Goal: Task Accomplishment & Management: Check status

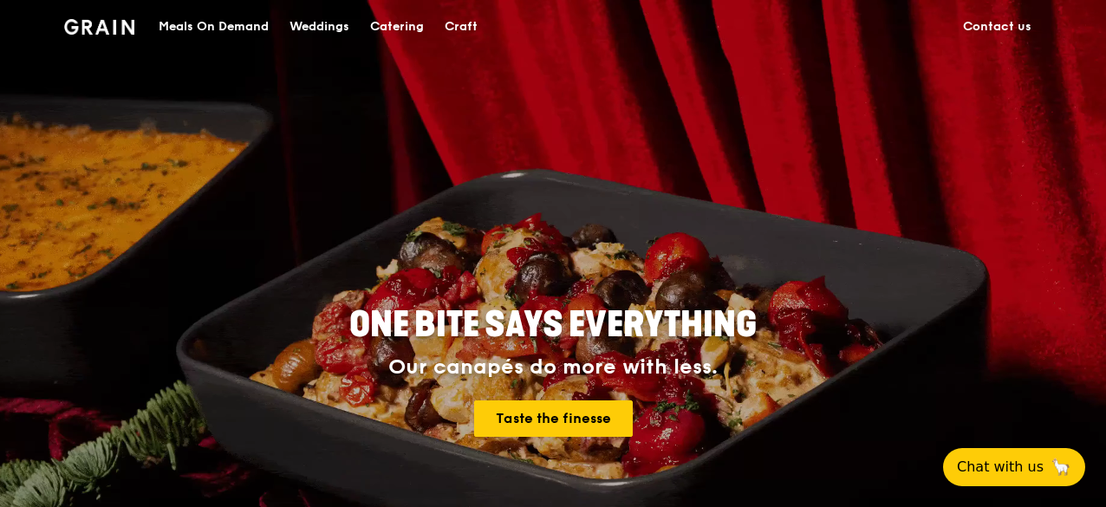
click at [184, 24] on div "Meals On Demand" at bounding box center [214, 27] width 110 height 52
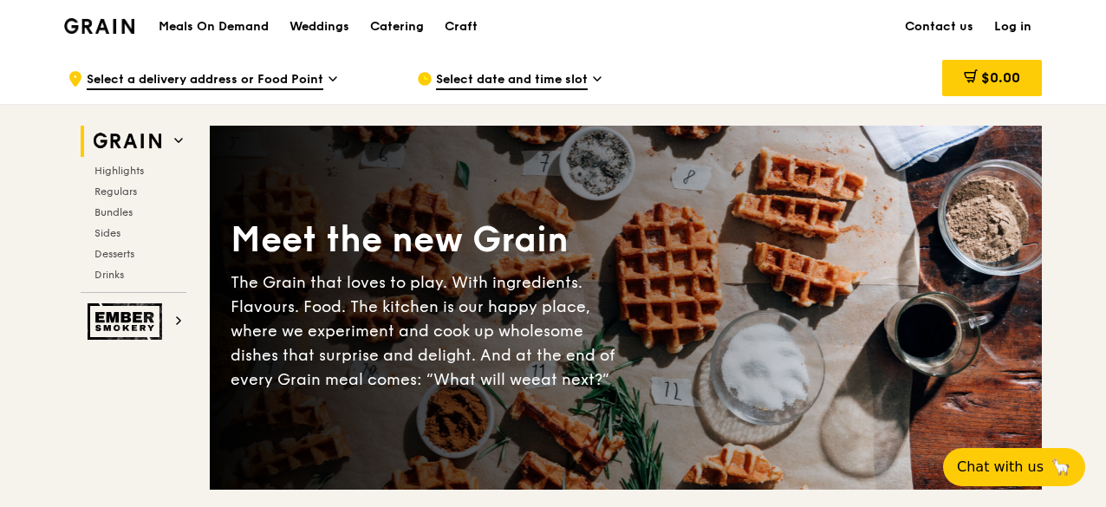
click at [1018, 27] on link "Log in" at bounding box center [1013, 27] width 58 height 52
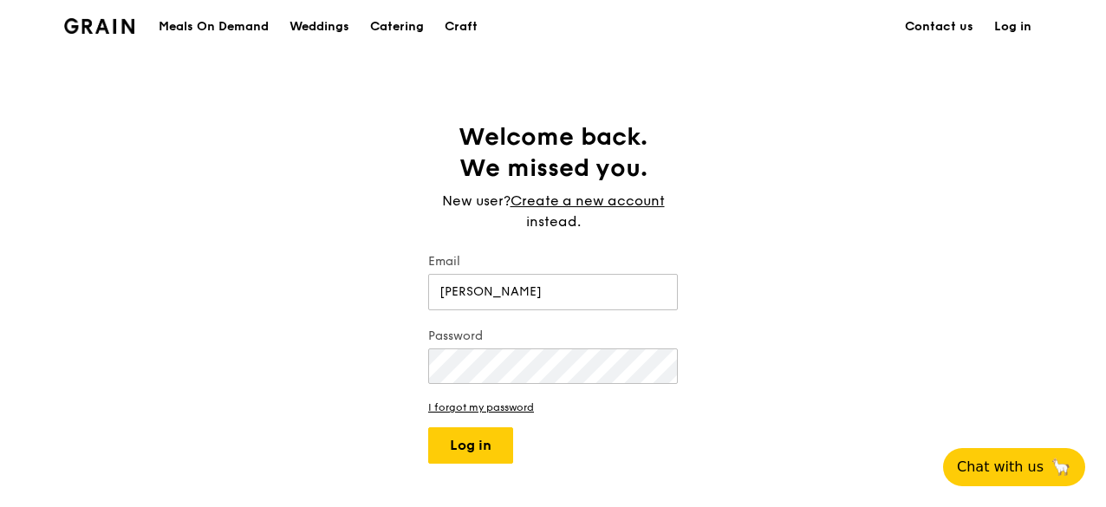
type input "elizabethseahps@gmail.com"
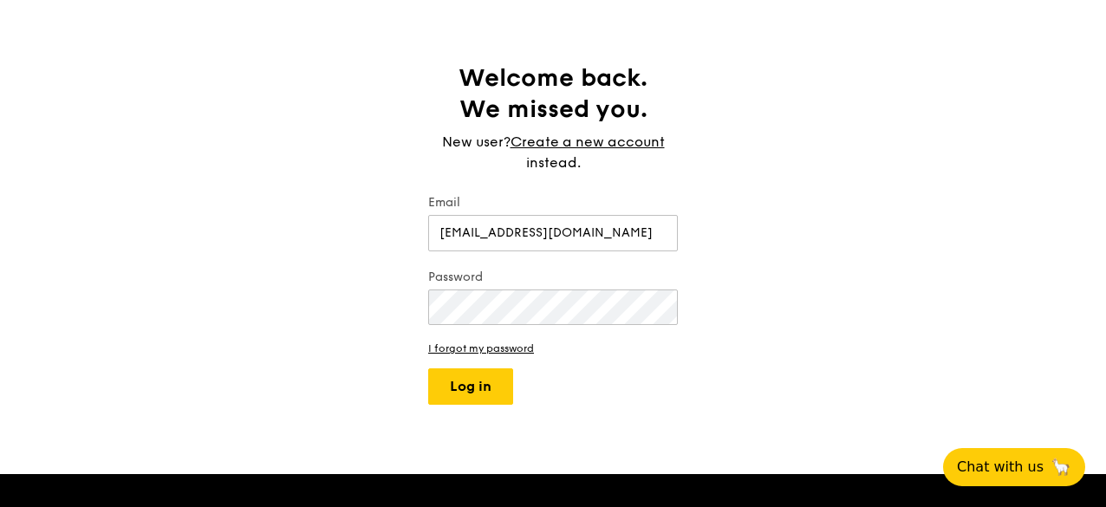
scroll to position [87, 0]
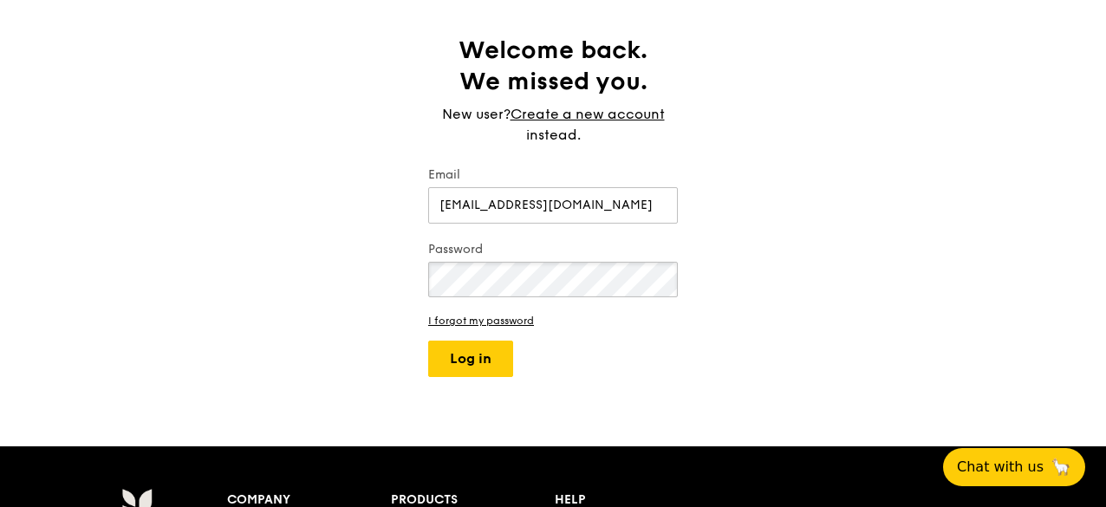
click at [428, 341] on button "Log in" at bounding box center [470, 359] width 85 height 36
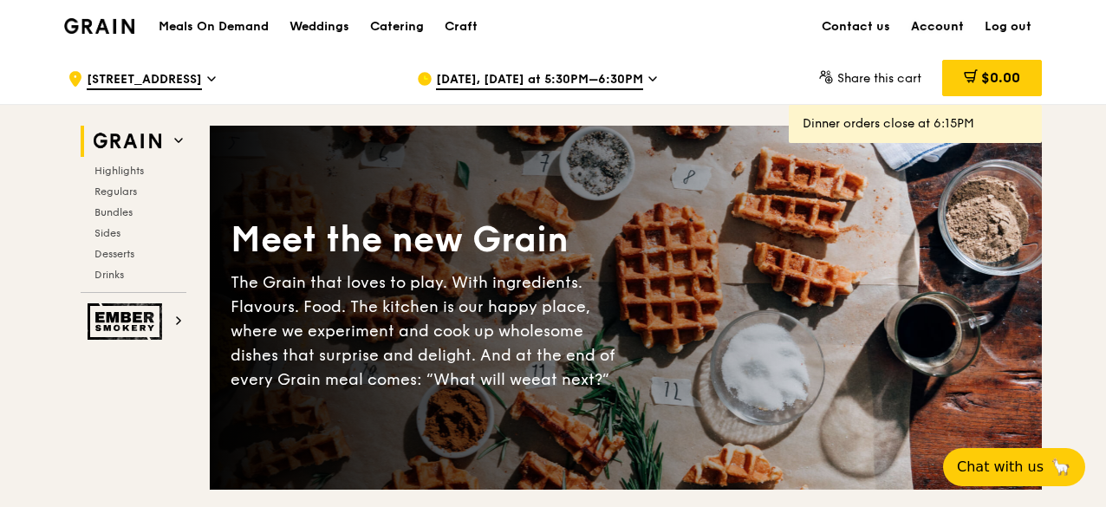
click at [956, 30] on link "Account" at bounding box center [938, 27] width 74 height 52
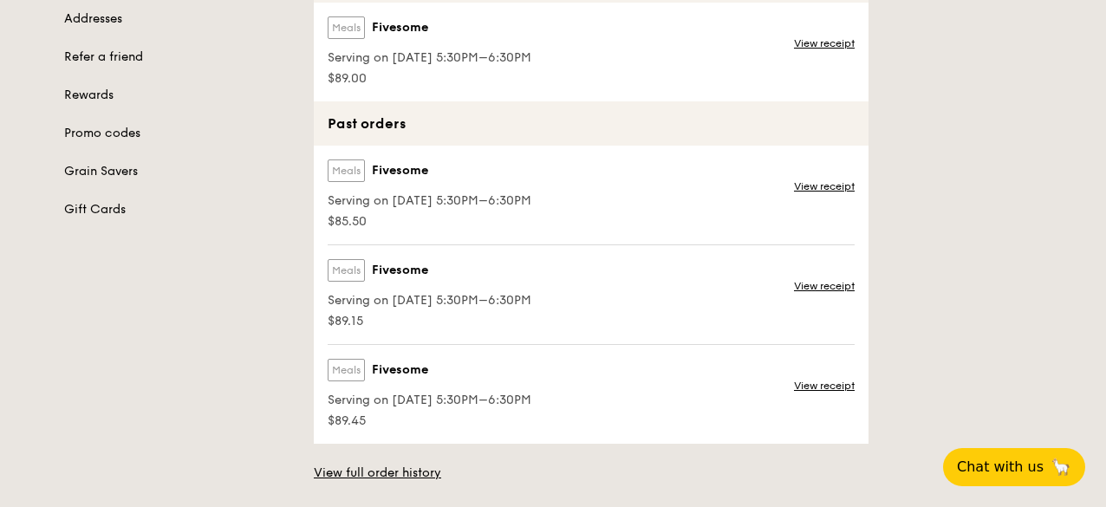
scroll to position [160, 0]
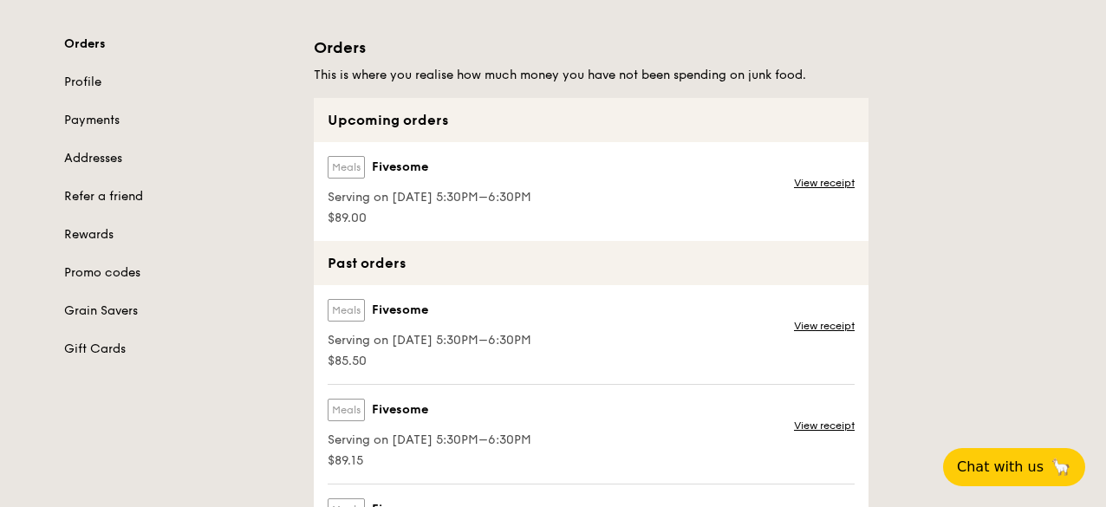
click at [342, 164] on label "Meals" at bounding box center [346, 167] width 37 height 23
click at [376, 173] on span "Fivesome" at bounding box center [400, 167] width 56 height 17
click at [396, 170] on span "Fivesome" at bounding box center [400, 167] width 56 height 17
click at [397, 156] on div "Meals Fivesome" at bounding box center [430, 170] width 204 height 29
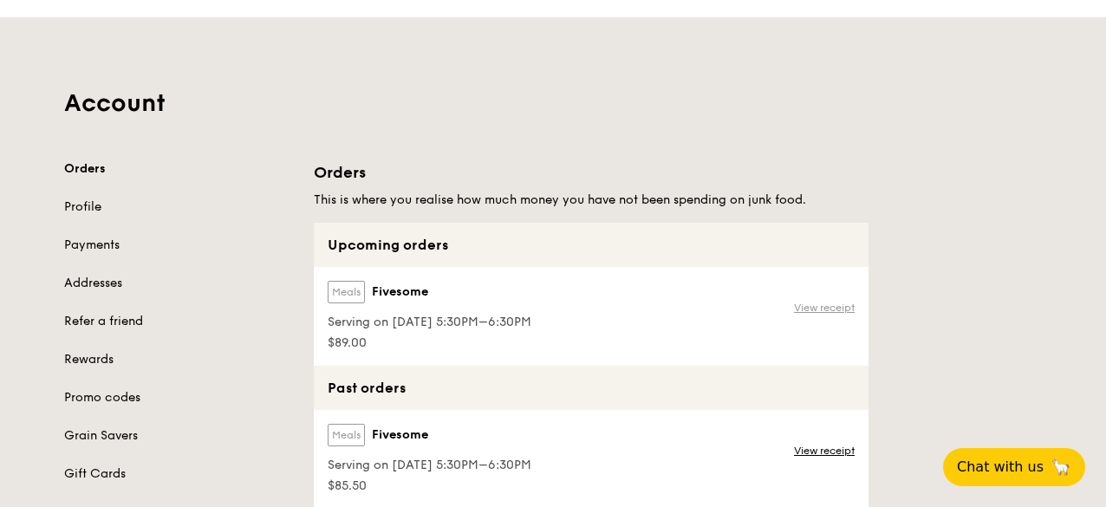
scroll to position [87, 0]
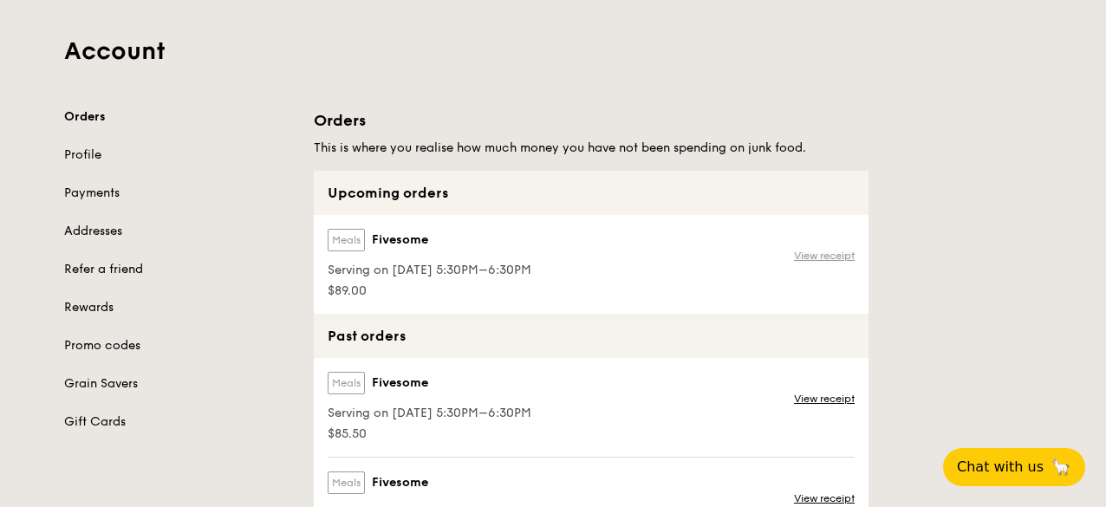
click at [852, 258] on link "View receipt" at bounding box center [824, 256] width 61 height 14
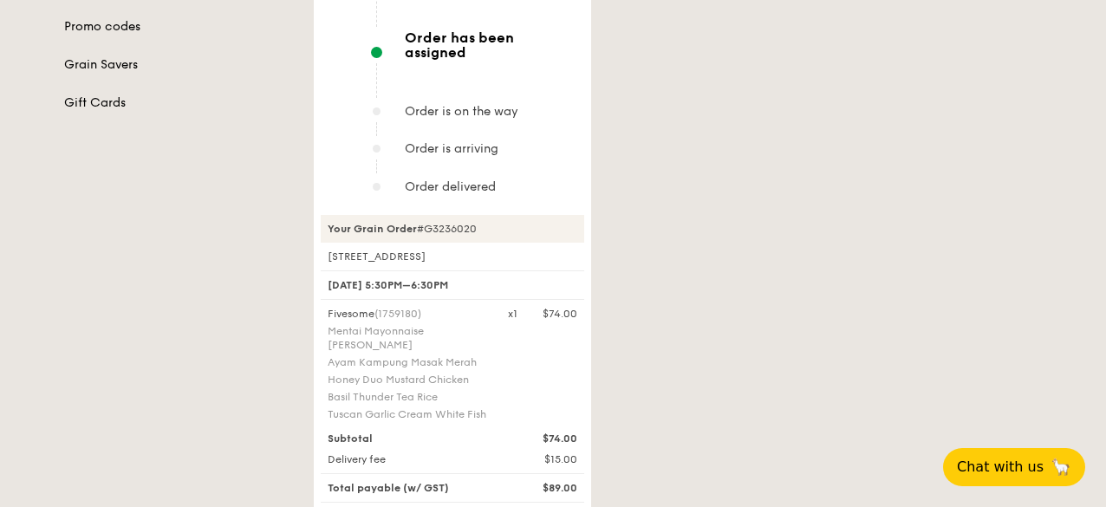
scroll to position [434, 0]
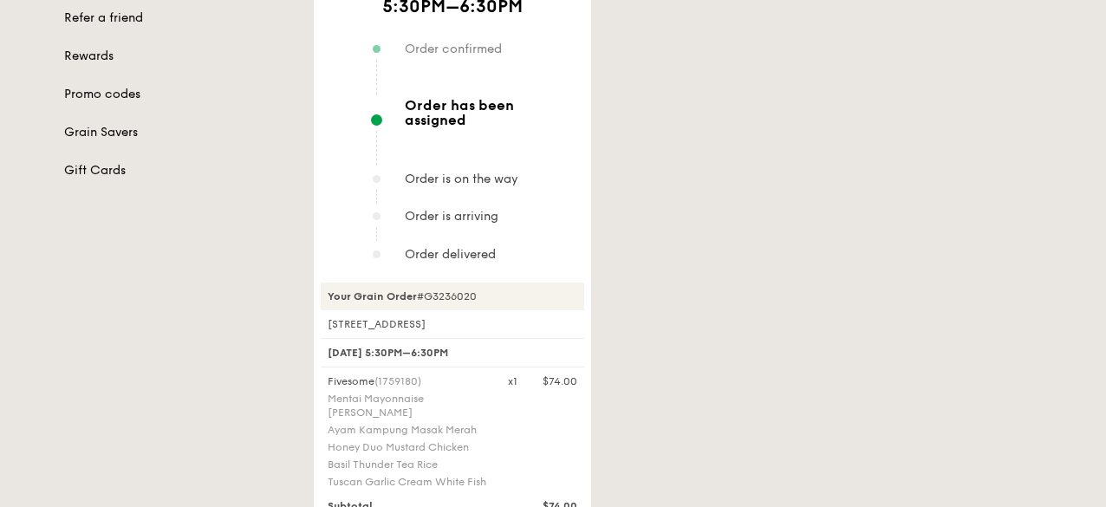
scroll to position [347, 0]
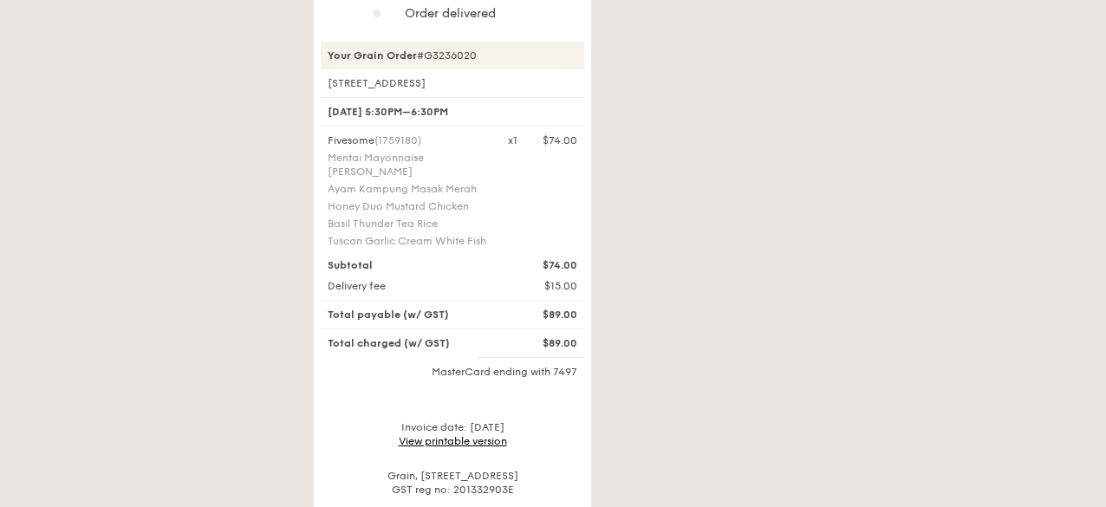
scroll to position [260, 0]
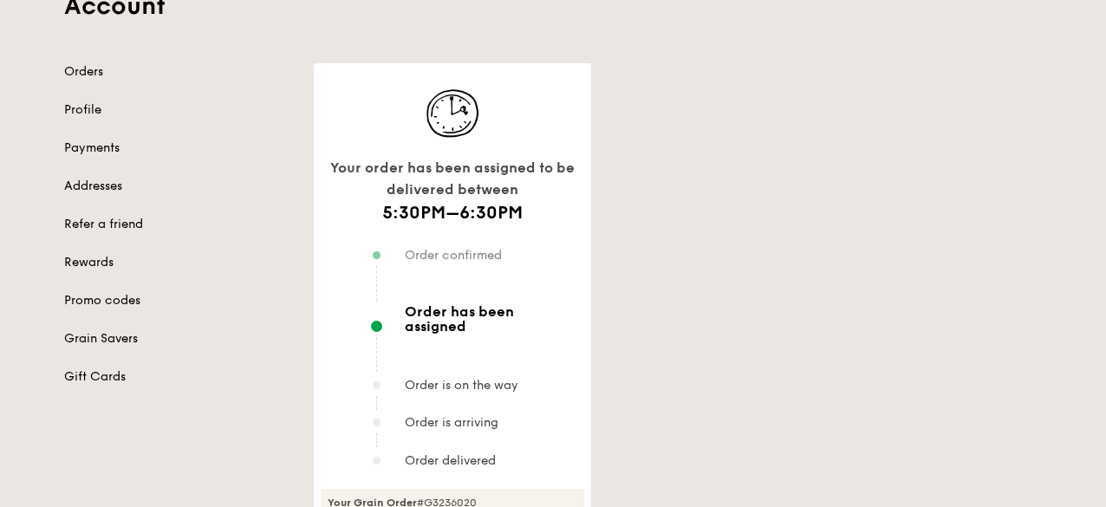
scroll to position [347, 0]
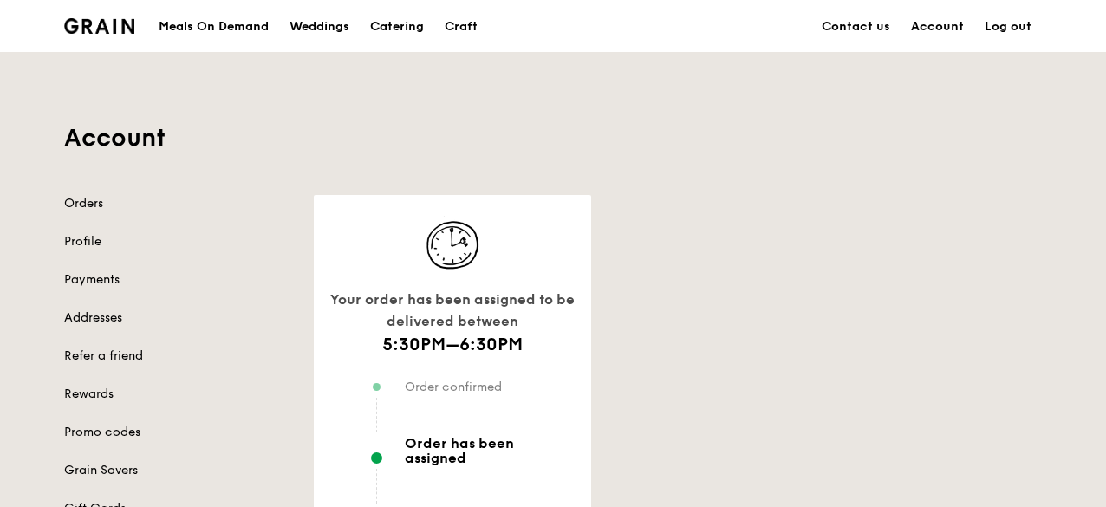
scroll to position [260, 0]
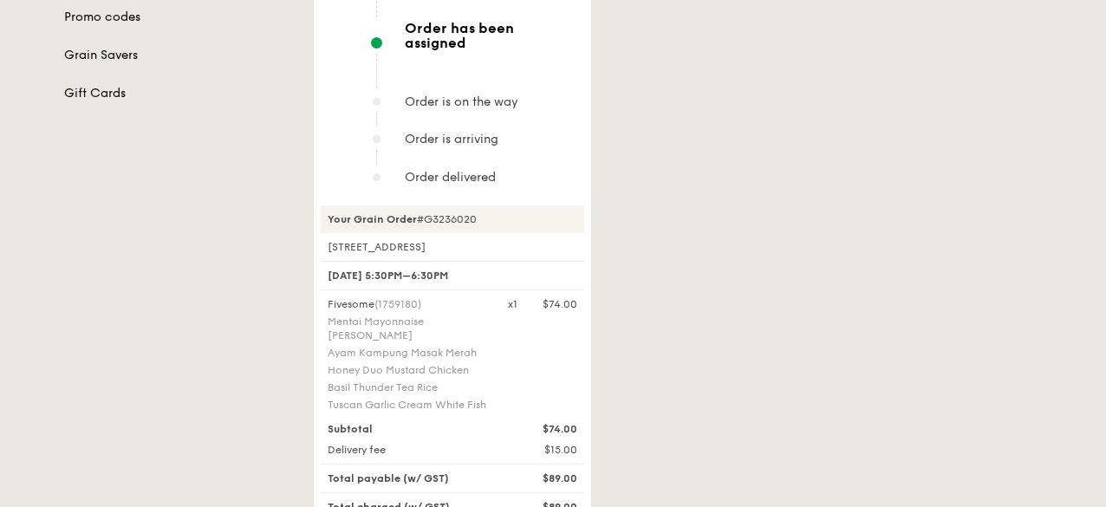
scroll to position [260, 0]
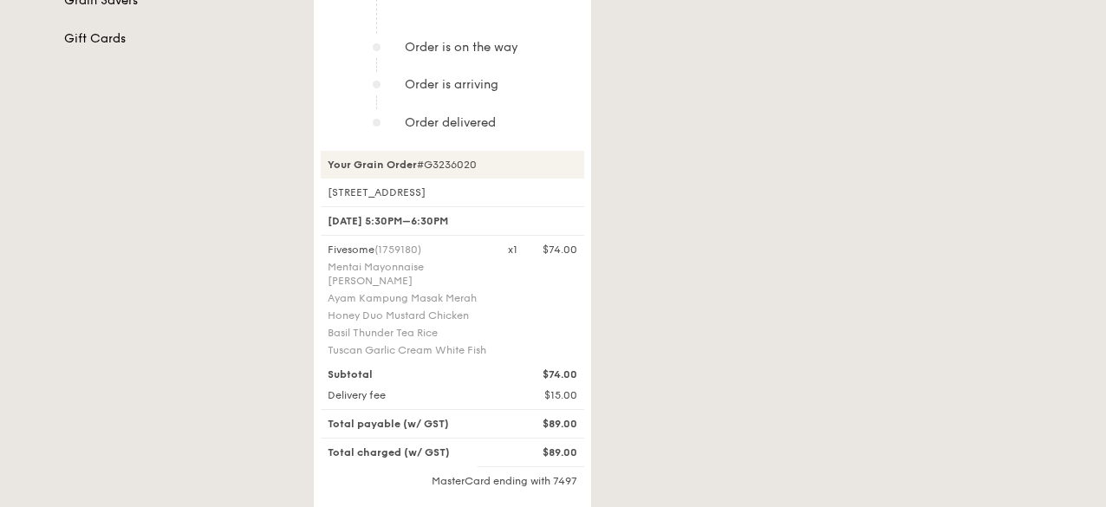
scroll to position [434, 0]
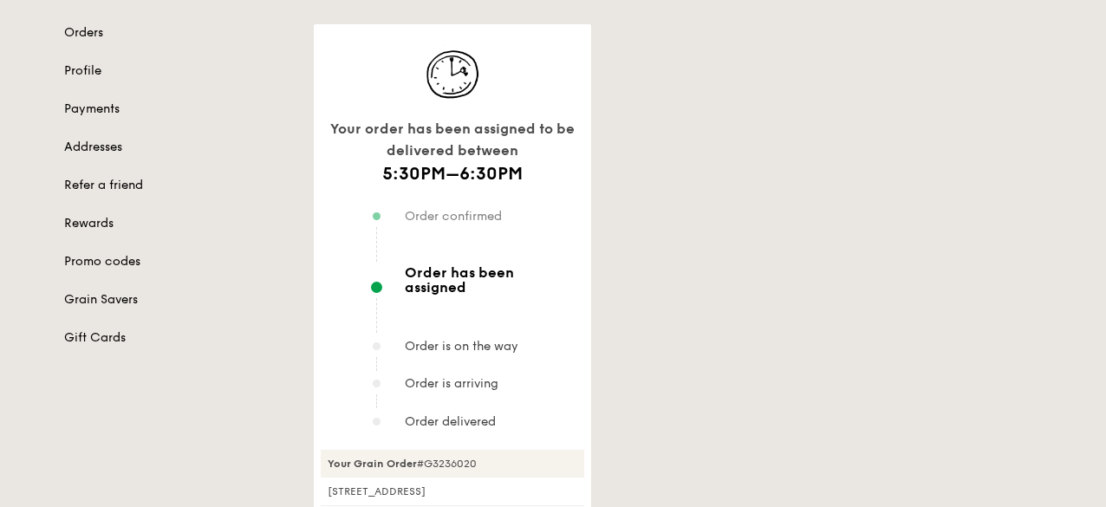
scroll to position [173, 0]
